Goal: Transaction & Acquisition: Purchase product/service

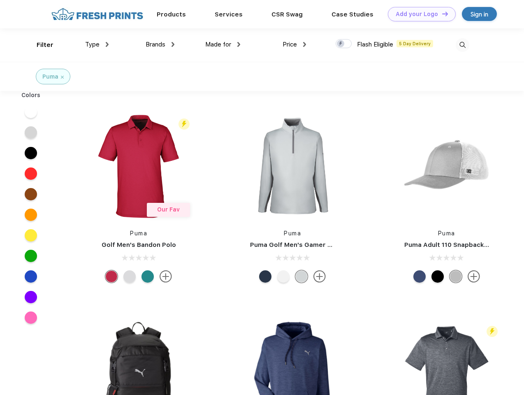
scroll to position [0, 0]
click at [419, 14] on link "Add your Logo Design Tool" at bounding box center [422, 14] width 68 height 14
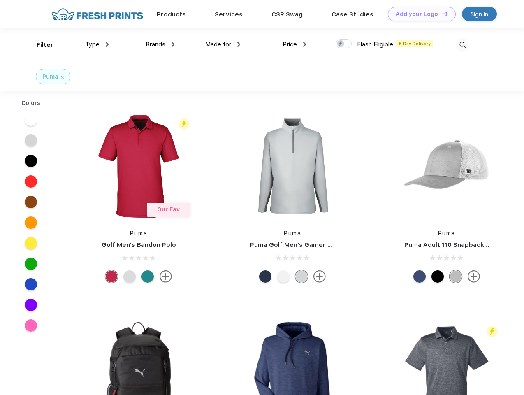
click at [0, 0] on div "Design Tool" at bounding box center [0, 0] width 0 height 0
click at [441, 14] on link "Add your Logo Design Tool" at bounding box center [422, 14] width 68 height 14
click at [39, 45] on div "Filter" at bounding box center [45, 44] width 17 height 9
click at [97, 44] on span "Type" at bounding box center [92, 44] width 14 height 7
click at [160, 44] on span "Brands" at bounding box center [156, 44] width 20 height 7
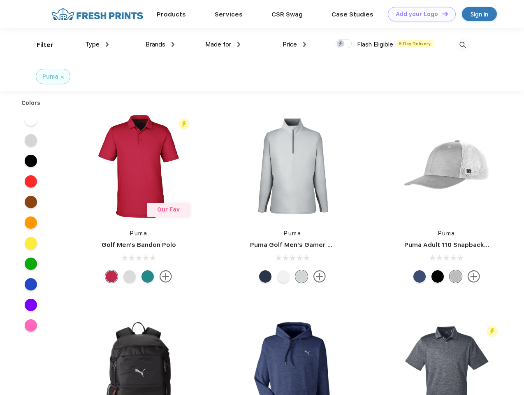
click at [223, 44] on span "Made for" at bounding box center [218, 44] width 26 height 7
click at [295, 44] on span "Price" at bounding box center [290, 44] width 14 height 7
click at [344, 44] on div at bounding box center [344, 43] width 16 height 9
click at [341, 44] on input "checkbox" at bounding box center [338, 41] width 5 height 5
click at [462, 45] on img at bounding box center [463, 45] width 14 height 14
